Goal: Transaction & Acquisition: Purchase product/service

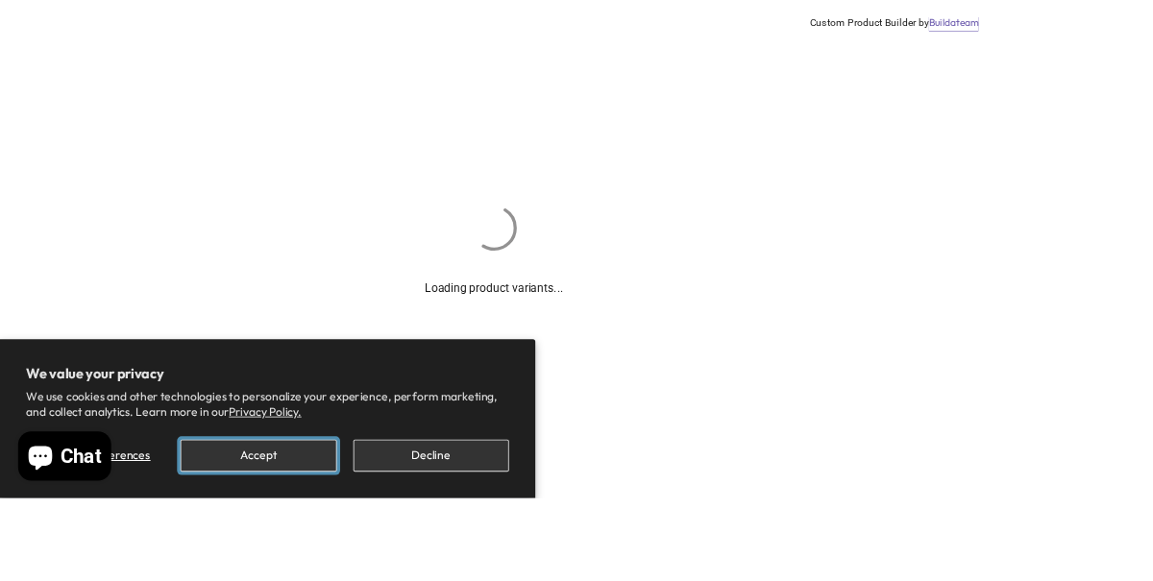
click at [317, 550] on button "Accept" at bounding box center [301, 531] width 182 height 37
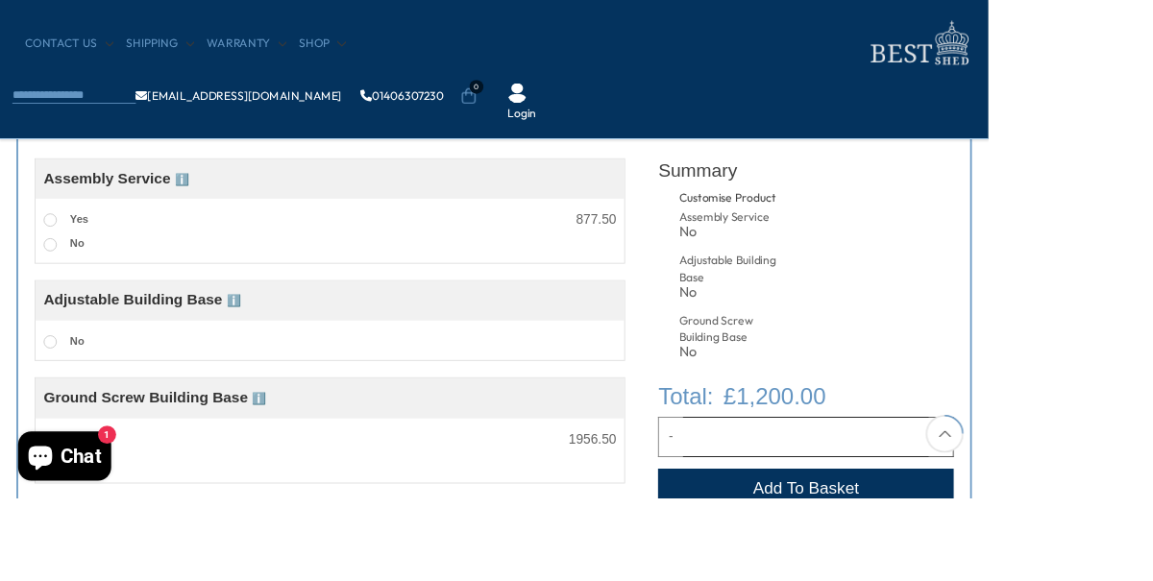
scroll to position [738, 0]
